Goal: Browse casually: Explore the website without a specific task or goal

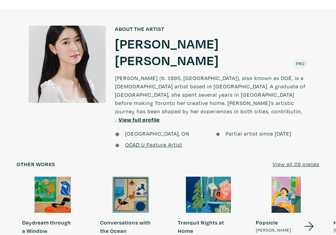
scroll to position [576, 0]
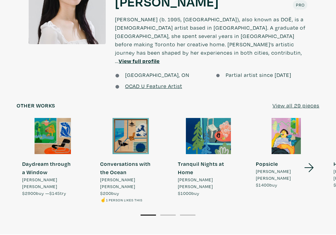
click at [306, 163] on icon at bounding box center [308, 167] width 9 height 9
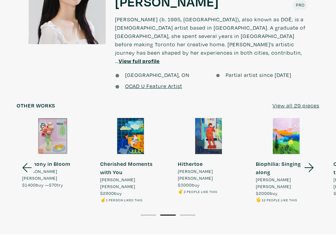
click at [306, 163] on icon at bounding box center [308, 167] width 9 height 9
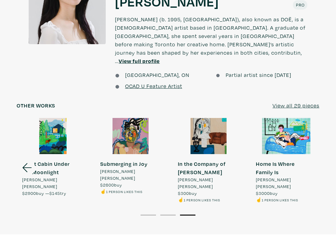
click at [306, 159] on li "Home Is Where Family Is" at bounding box center [282, 167] width 53 height 17
click at [298, 102] on u "View all 29 pieces" at bounding box center [295, 105] width 47 height 7
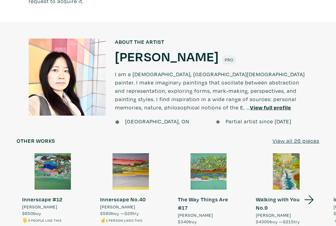
scroll to position [503, 0]
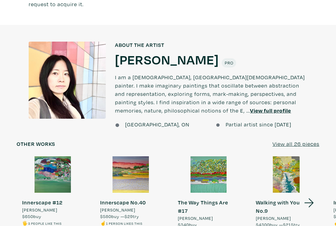
click at [293, 140] on u "View all 26 pieces" at bounding box center [295, 143] width 47 height 7
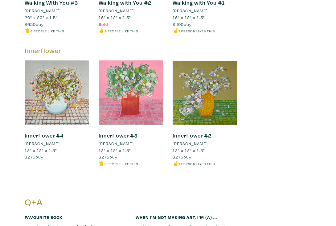
scroll to position [2241, 0]
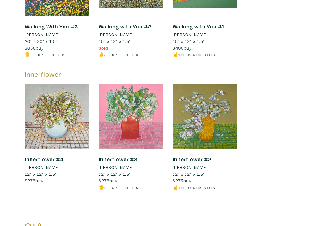
click at [142, 84] on div at bounding box center [131, 116] width 65 height 65
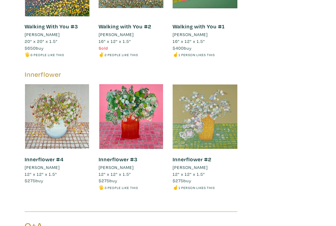
click at [209, 89] on div at bounding box center [205, 116] width 65 height 65
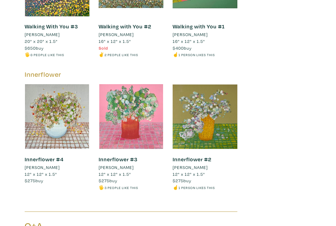
click at [139, 99] on div at bounding box center [131, 116] width 65 height 65
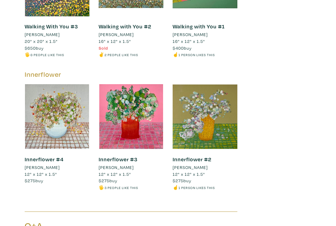
click at [55, 156] on link "Innerflower #4" at bounding box center [44, 159] width 39 height 7
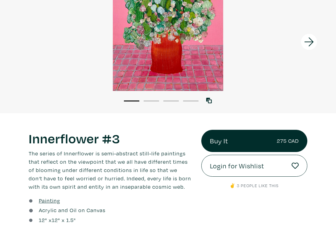
scroll to position [35, 0]
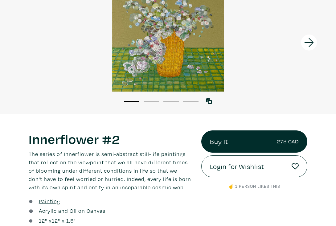
scroll to position [69, 0]
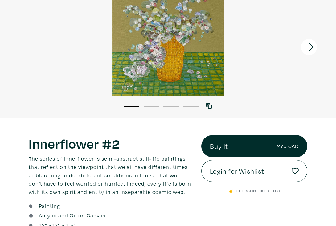
click at [153, 106] on button "2" at bounding box center [151, 106] width 15 height 1
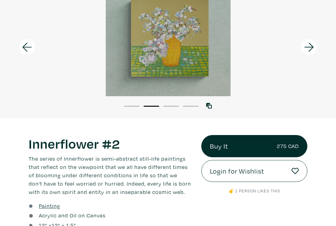
click at [170, 104] on li "3" at bounding box center [170, 106] width 15 height 6
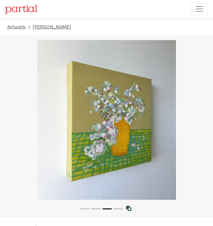
scroll to position [0, 0]
click at [31, 11] on img at bounding box center [21, 9] width 32 height 9
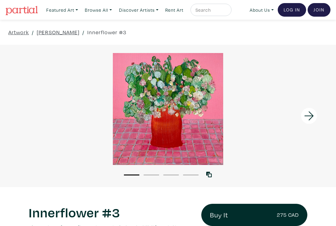
click at [152, 174] on li "2" at bounding box center [151, 174] width 15 height 6
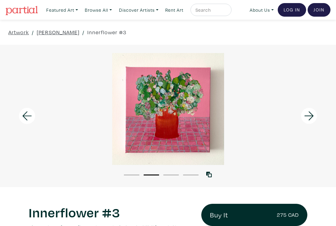
click at [173, 175] on li "3" at bounding box center [170, 174] width 15 height 6
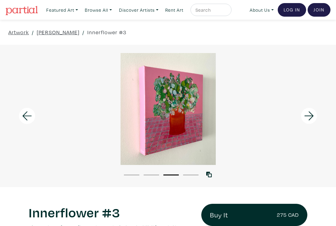
click at [135, 176] on li "1" at bounding box center [131, 174] width 15 height 6
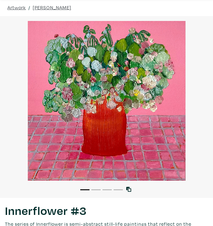
scroll to position [20, 0]
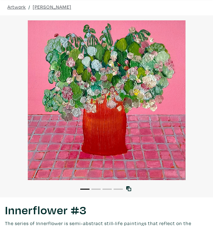
click at [162, 6] on div "Artwork / Ellee SY Lee / Innerflower #3" at bounding box center [106, 6] width 213 height 17
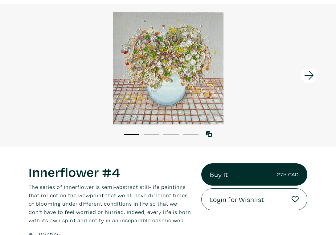
scroll to position [19, 0]
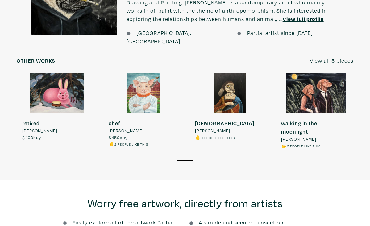
scroll to position [562, 0]
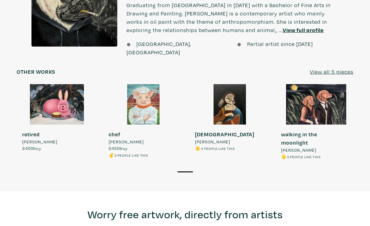
click at [212, 68] on u "View all 5 pieces" at bounding box center [330, 71] width 43 height 7
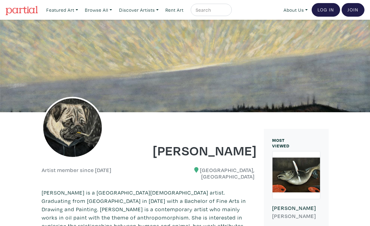
click at [20, 12] on img at bounding box center [22, 10] width 32 height 9
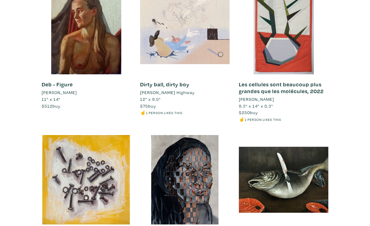
scroll to position [4035, 0]
